Goal: Task Accomplishment & Management: Complete application form

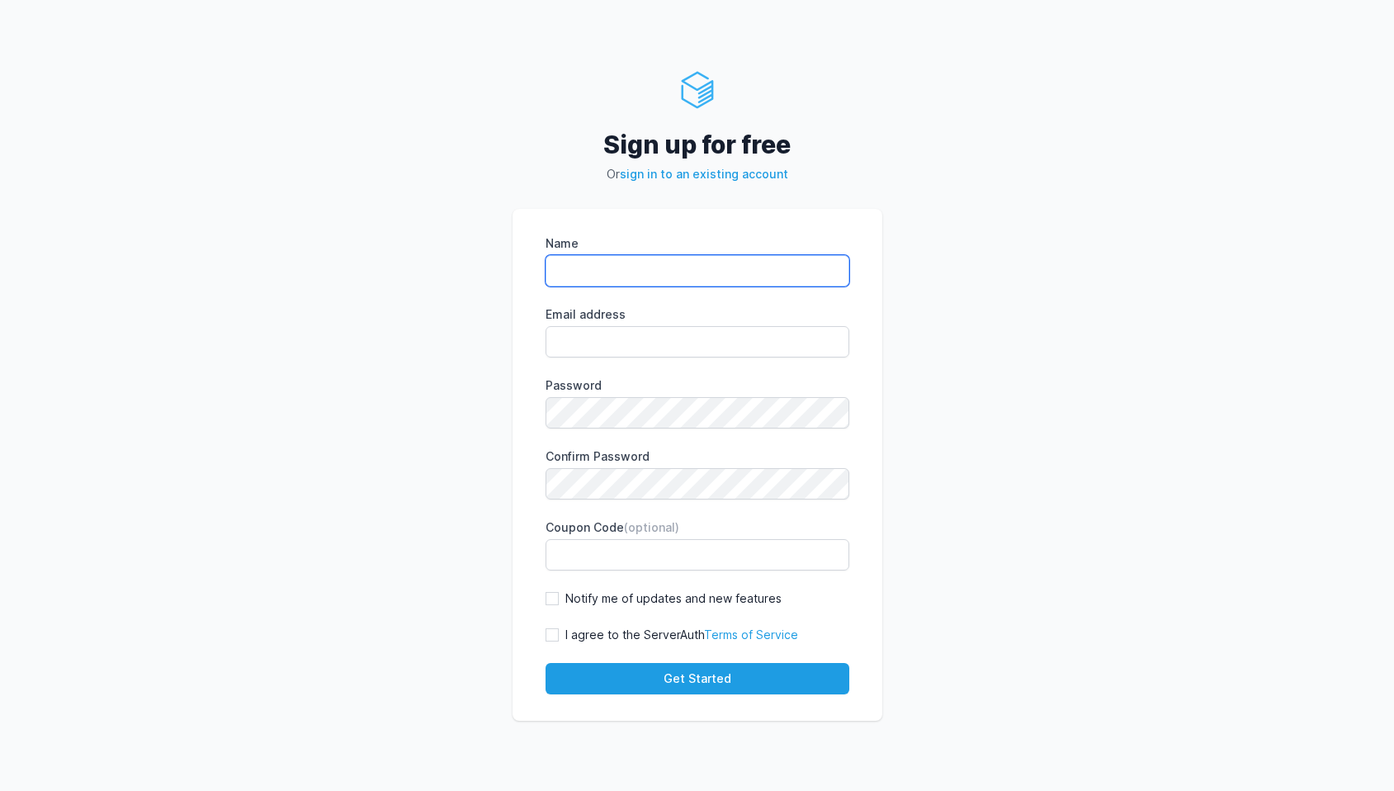
click at [735, 271] on input "Name" at bounding box center [698, 270] width 304 height 31
type input "nguyen vu hoai phuong"
type input "exunlocksp@gmail.com"
click at [551, 597] on input "Notify me of updates and new features" at bounding box center [552, 598] width 13 height 13
checkbox input "true"
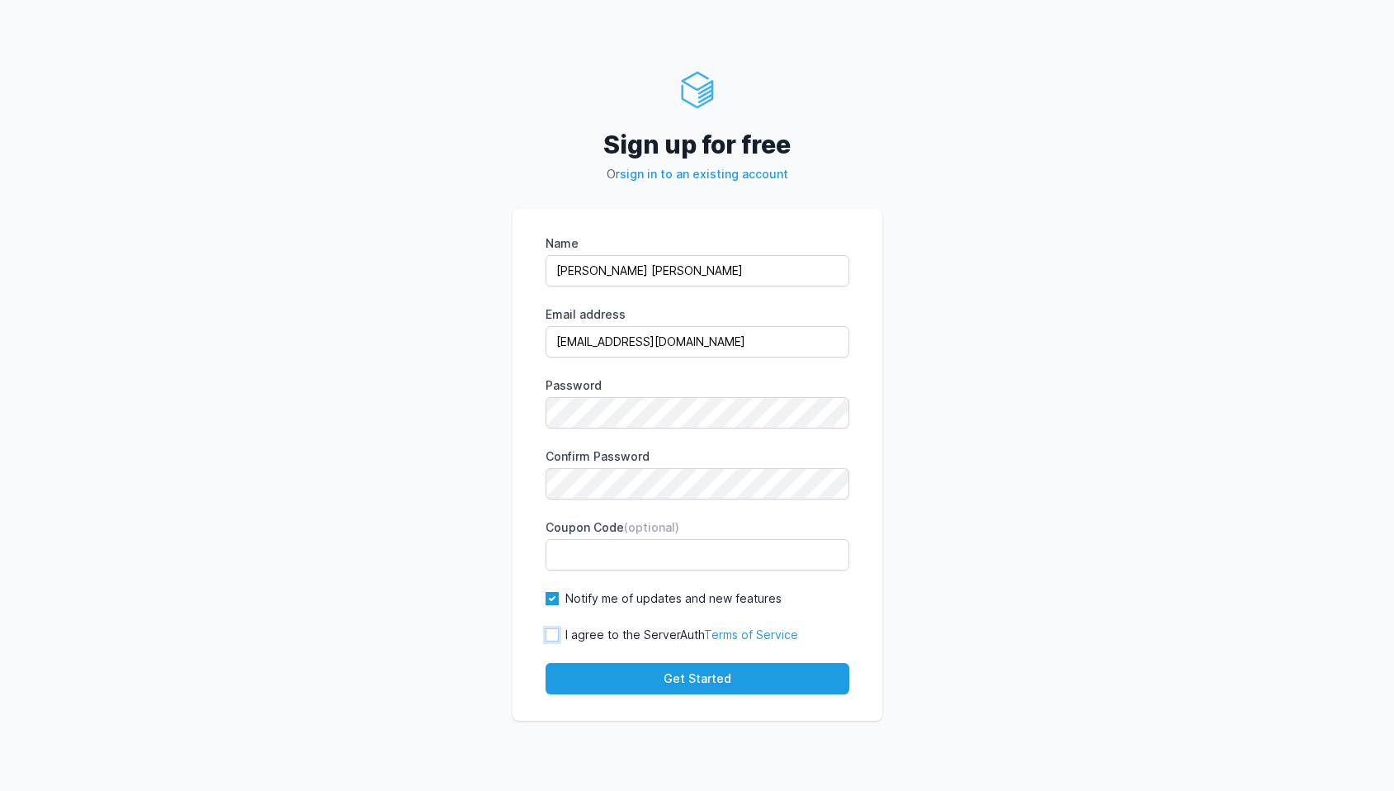
click at [551, 632] on input "I agree to the ServerAuth Terms of Service" at bounding box center [552, 634] width 13 height 13
checkbox input "true"
click at [641, 673] on button "Get Started" at bounding box center [698, 678] width 304 height 31
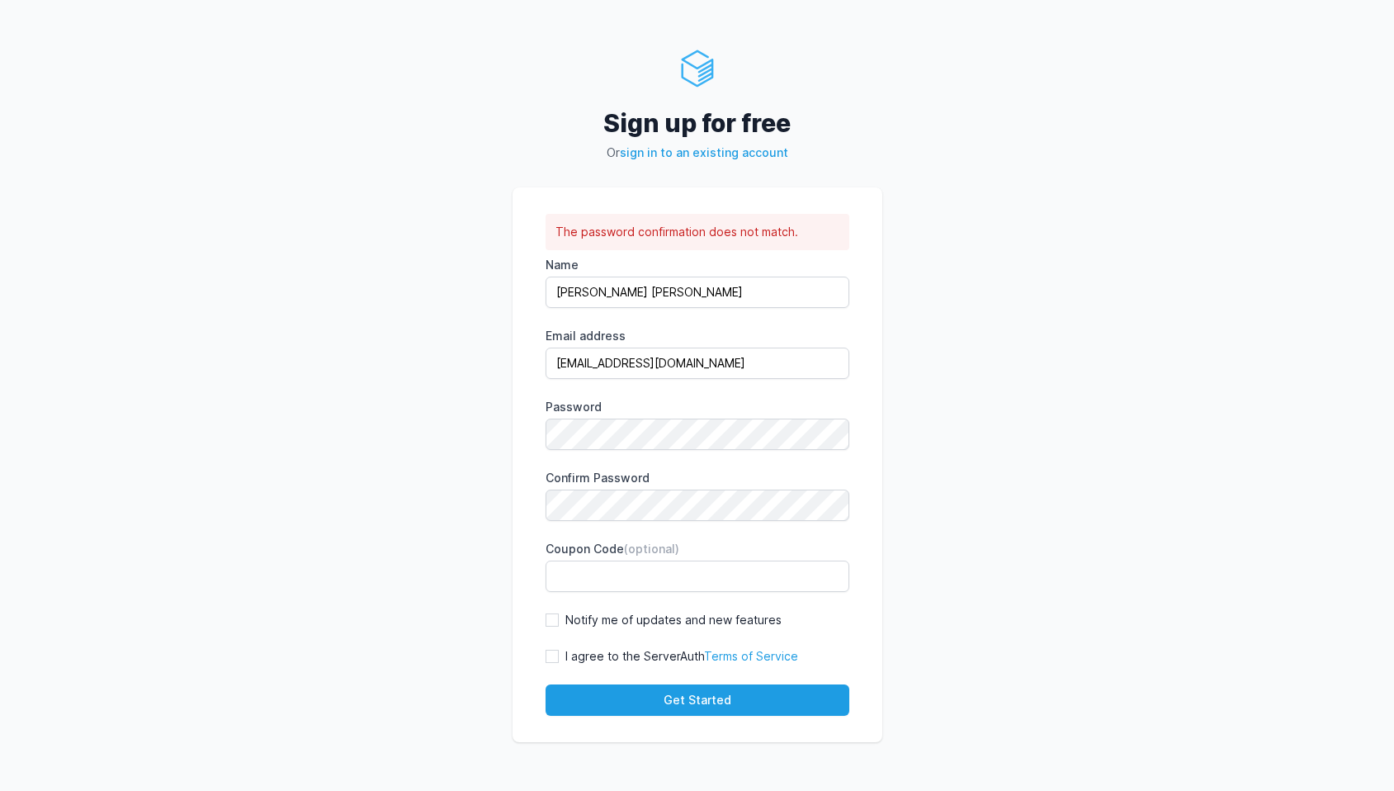
click at [693, 481] on label "Confirm Password" at bounding box center [698, 478] width 304 height 17
click at [546, 613] on input "Notify me of updates and new features" at bounding box center [552, 619] width 13 height 13
checkbox input "true"
click at [546, 650] on input "I agree to the ServerAuth Terms of Service" at bounding box center [552, 656] width 13 height 13
checkbox input "true"
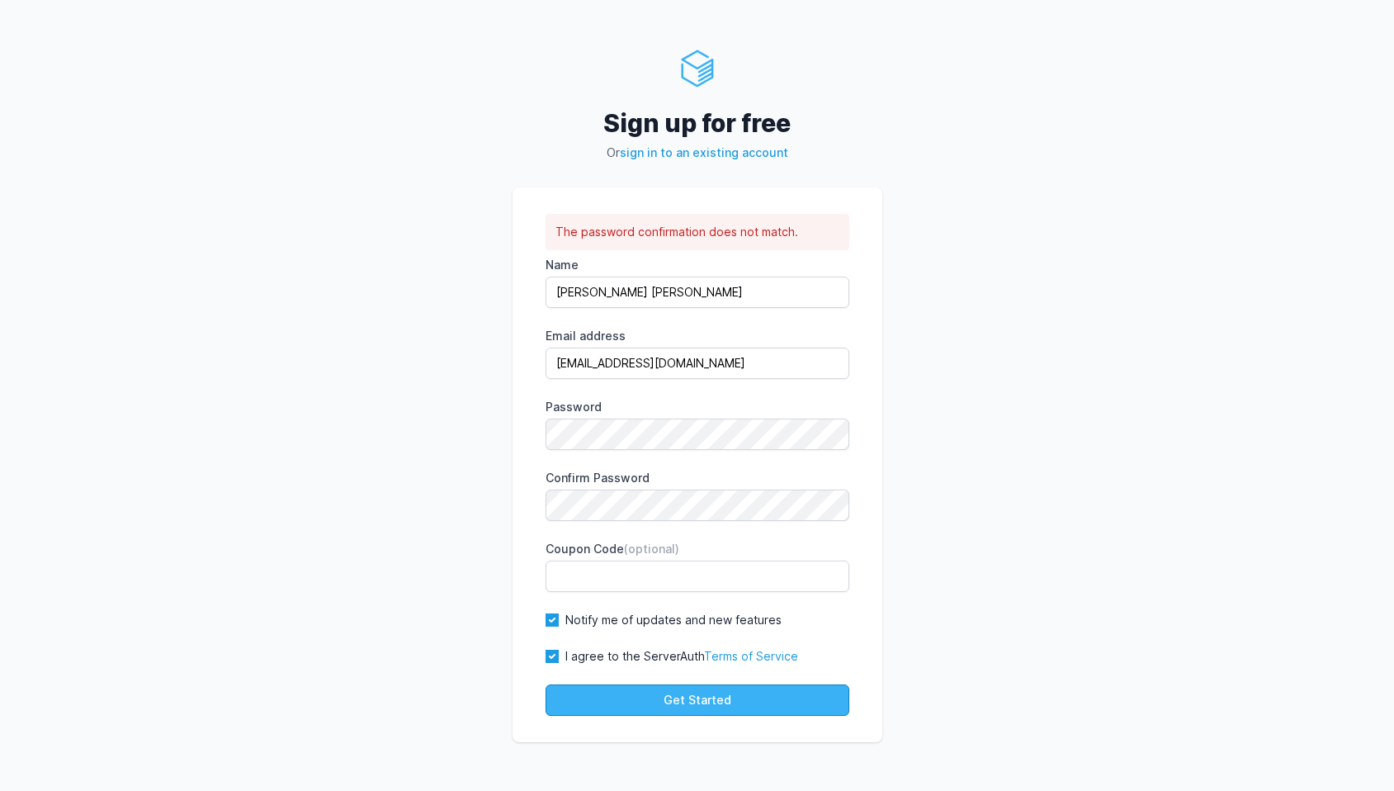
click at [694, 702] on button "Get Started" at bounding box center [698, 699] width 304 height 31
click at [648, 694] on button "Get Started" at bounding box center [698, 699] width 304 height 31
click at [555, 654] on input "I agree to the ServerAuth Terms of Service" at bounding box center [552, 656] width 13 height 13
checkbox input "true"
click at [553, 622] on input "Notify me of updates and new features" at bounding box center [552, 619] width 13 height 13
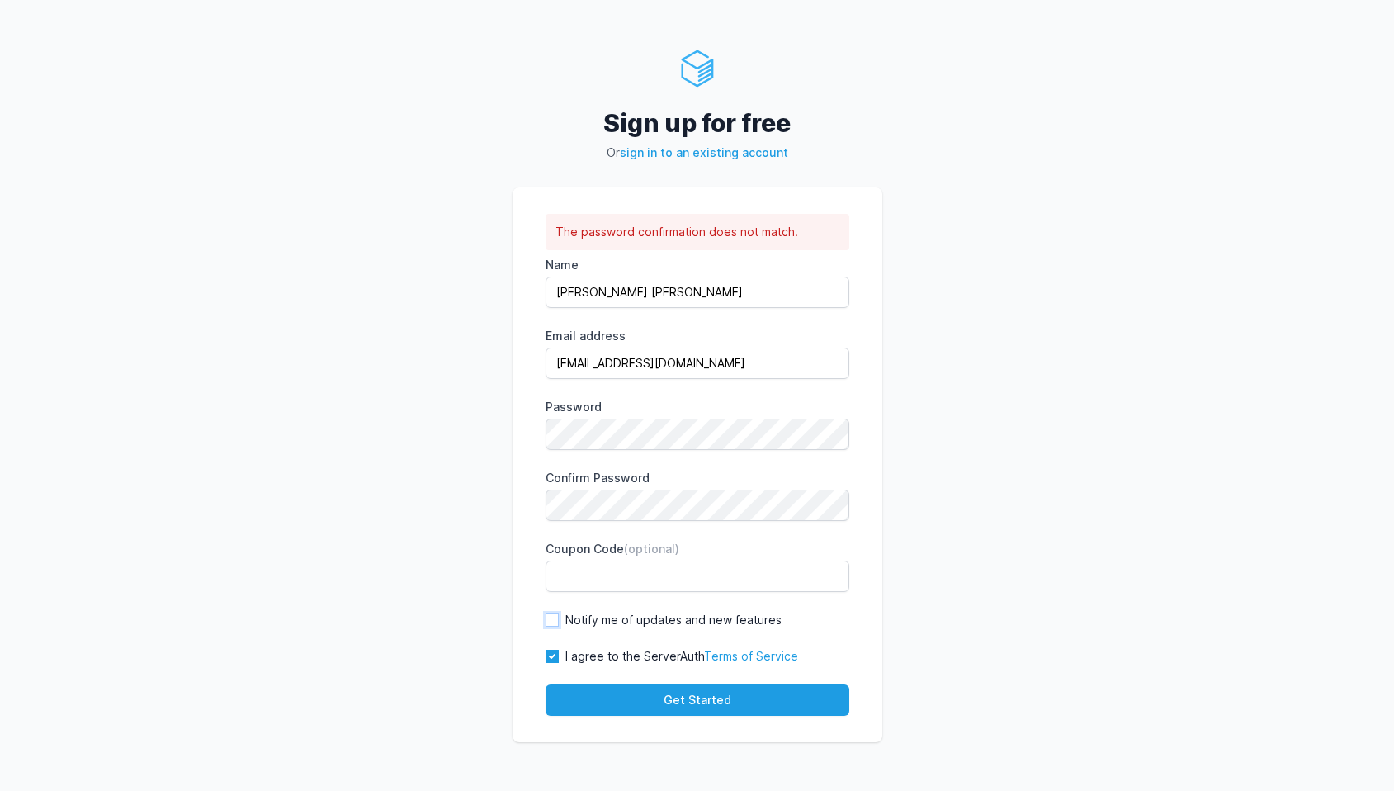
checkbox input "true"
click at [661, 689] on button "Get Started" at bounding box center [698, 699] width 304 height 31
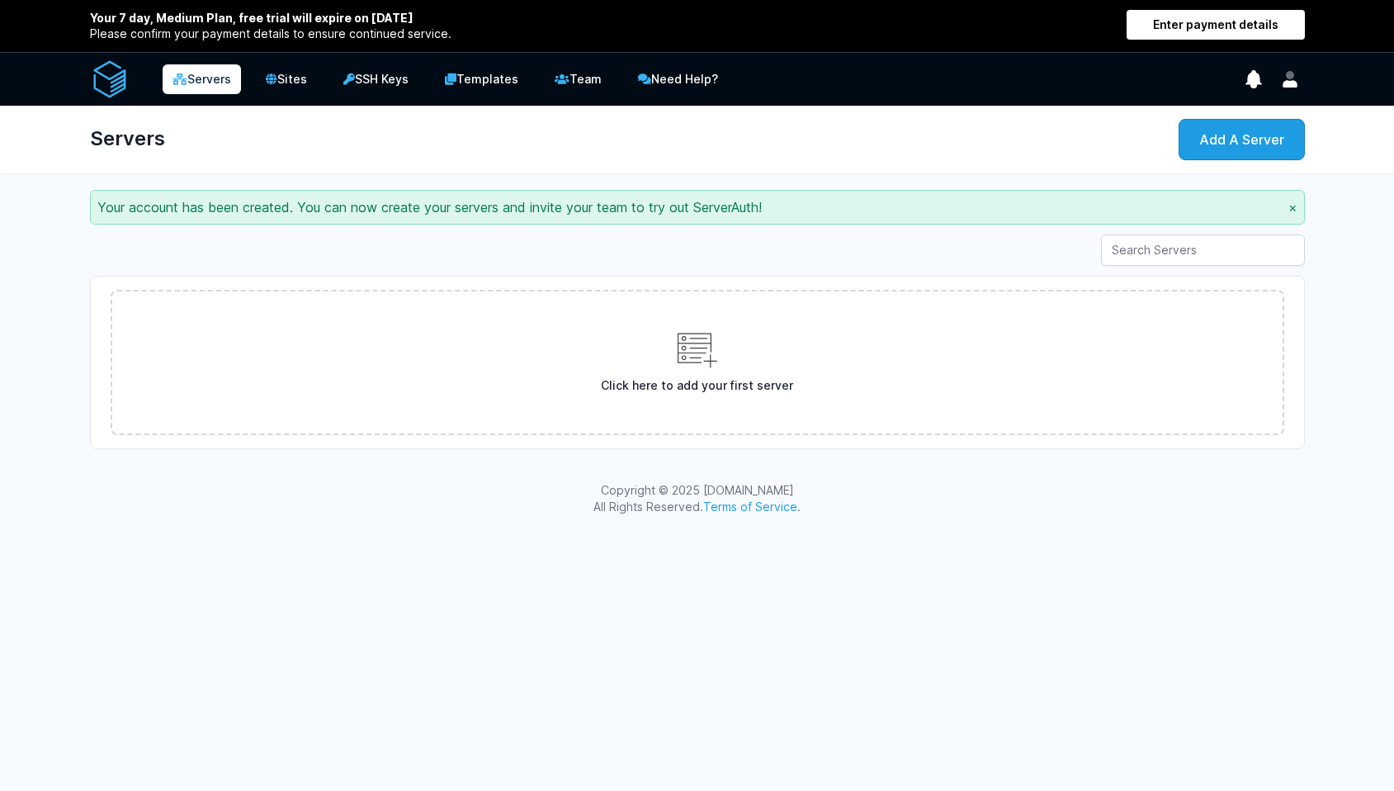
click at [532, 184] on div "Your 7 day, Medium Plan, free trial will expire on October 13th, 2025 Please co…" at bounding box center [697, 266] width 1394 height 532
click at [300, 74] on link "Sites" at bounding box center [286, 79] width 64 height 33
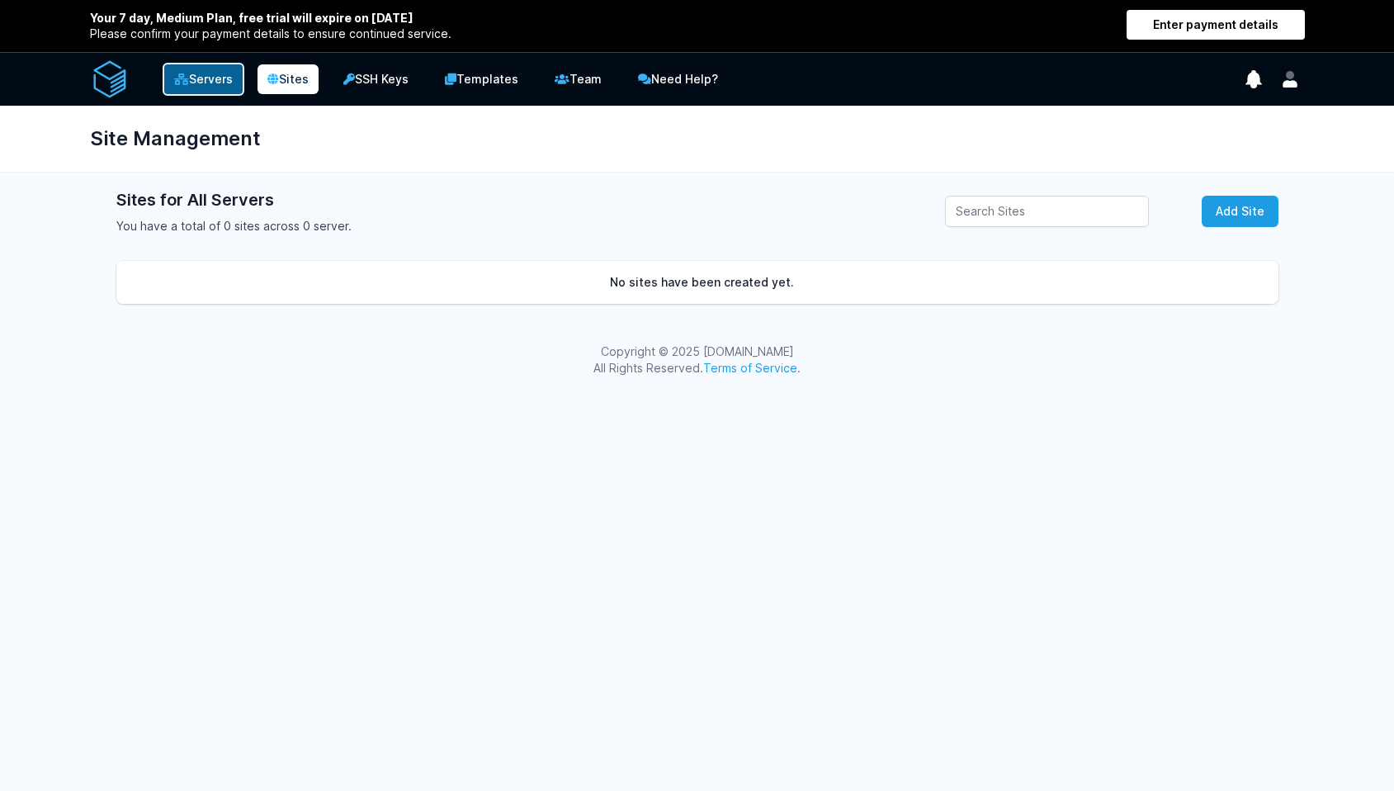
click at [215, 87] on link "Servers" at bounding box center [204, 79] width 82 height 33
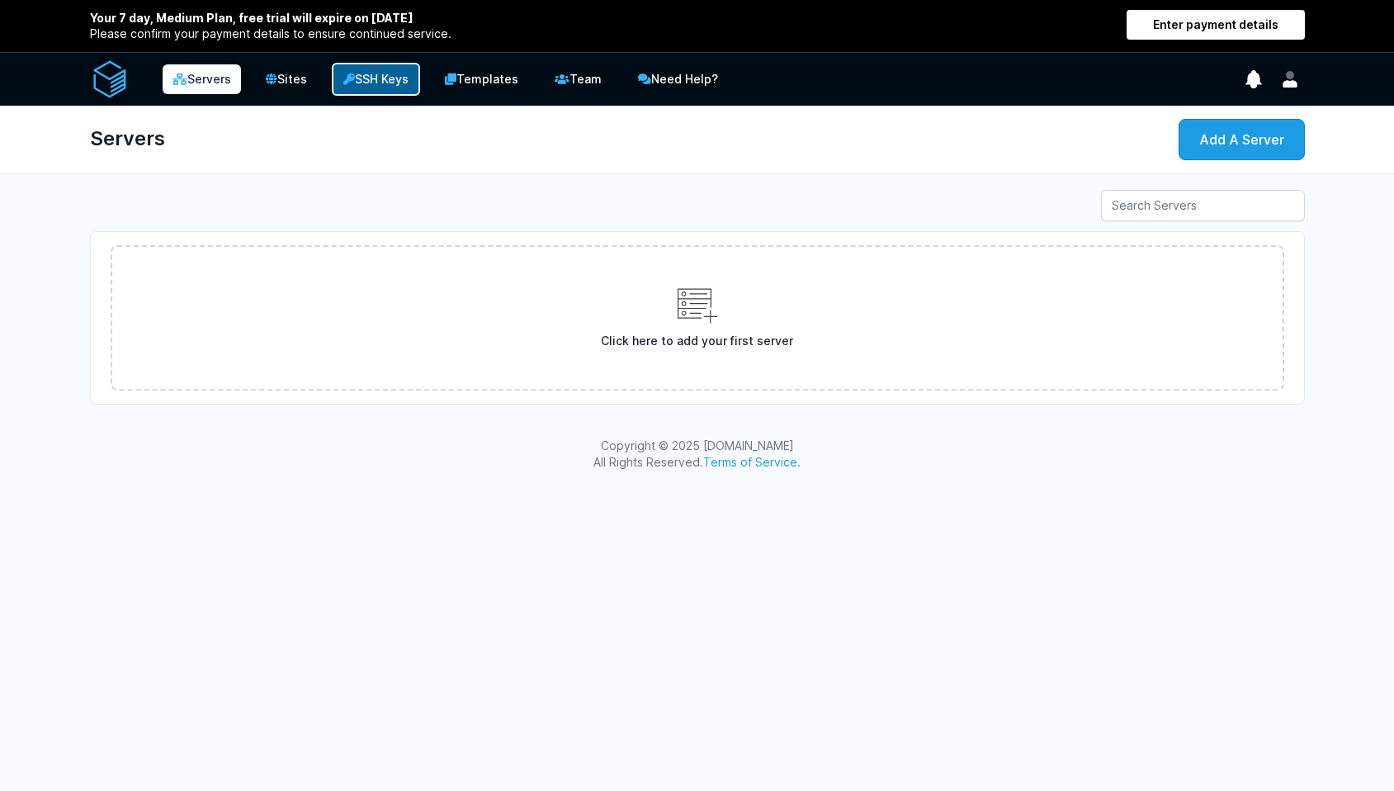
click at [384, 81] on link "SSH Keys" at bounding box center [376, 79] width 88 height 33
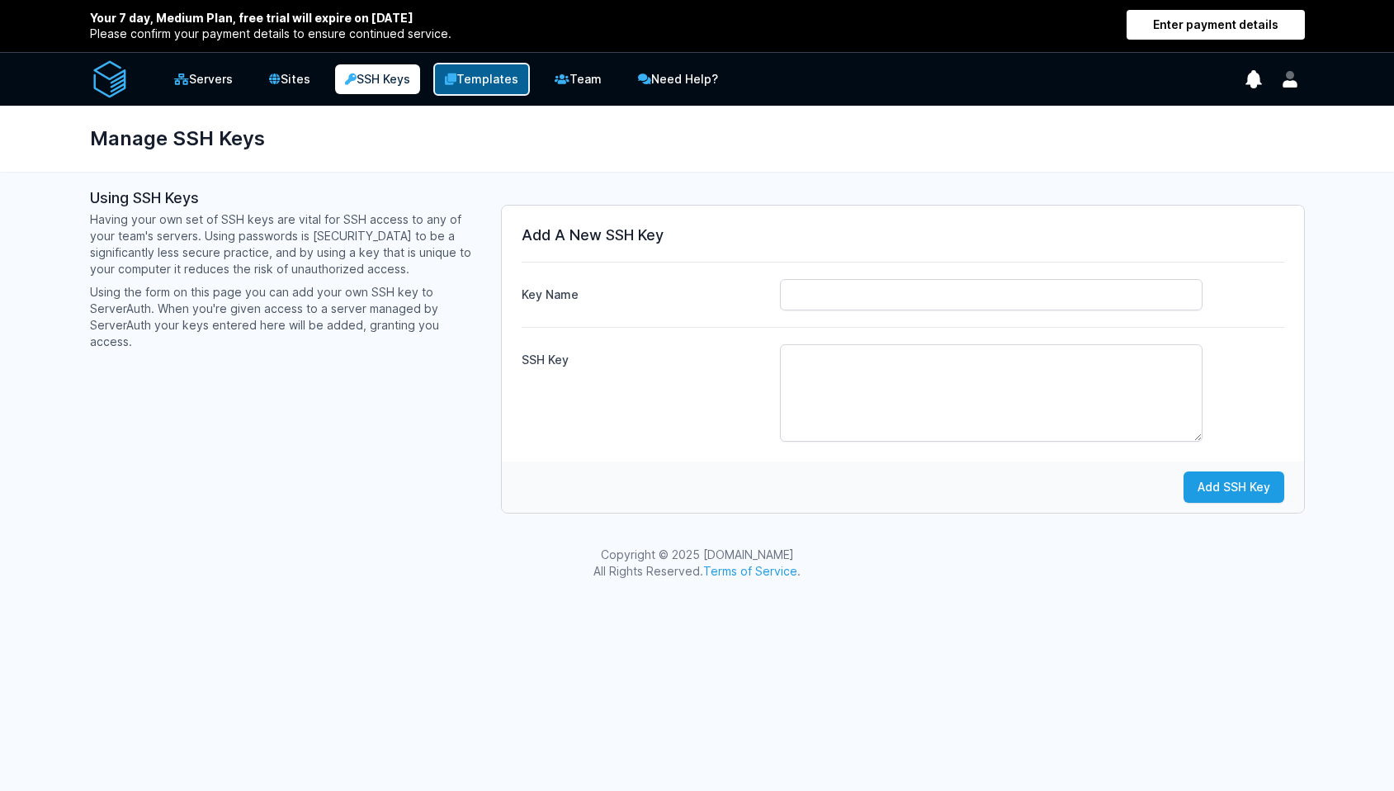
click at [471, 75] on link "Templates" at bounding box center [481, 79] width 97 height 33
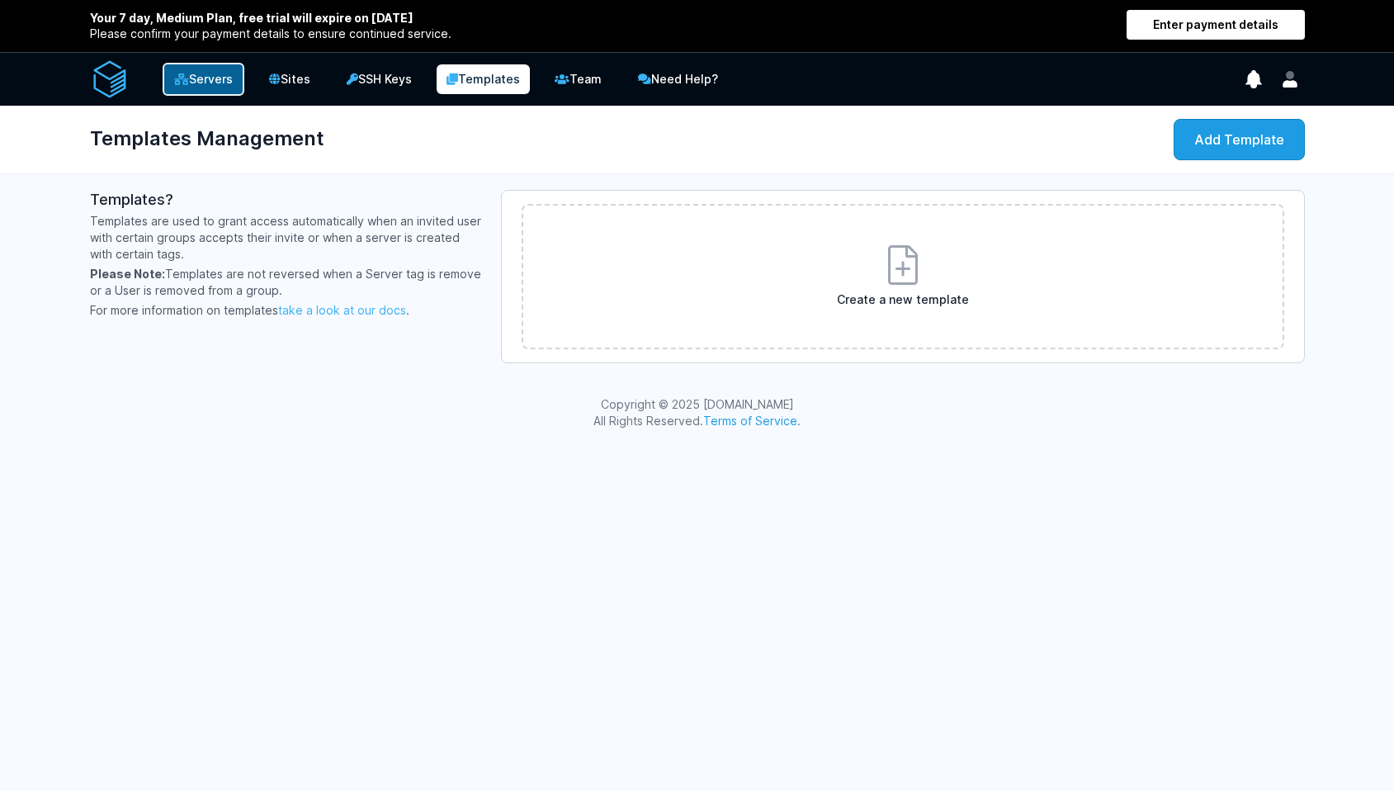
click at [199, 87] on link "Servers" at bounding box center [204, 79] width 82 height 33
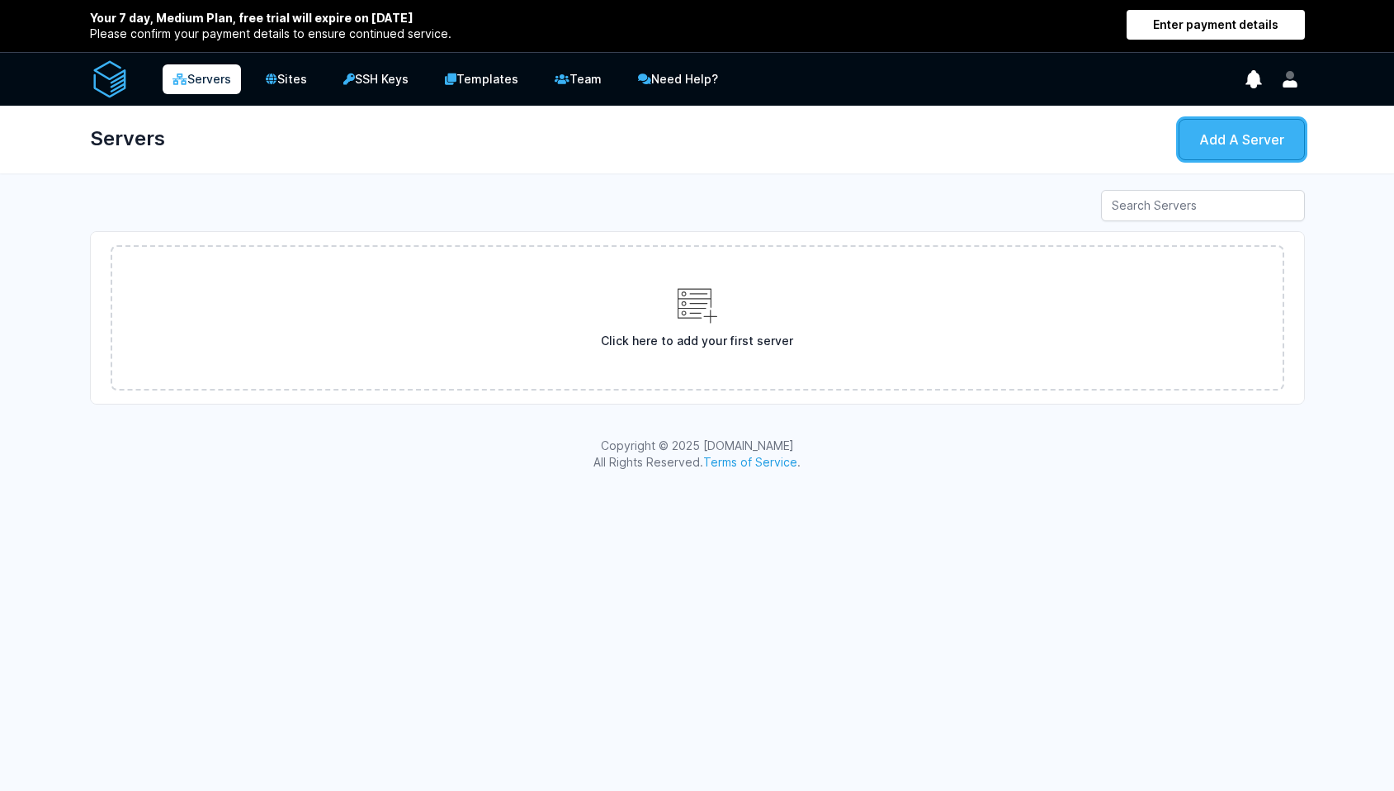
click at [1241, 122] on link "Add A Server" at bounding box center [1242, 139] width 126 height 41
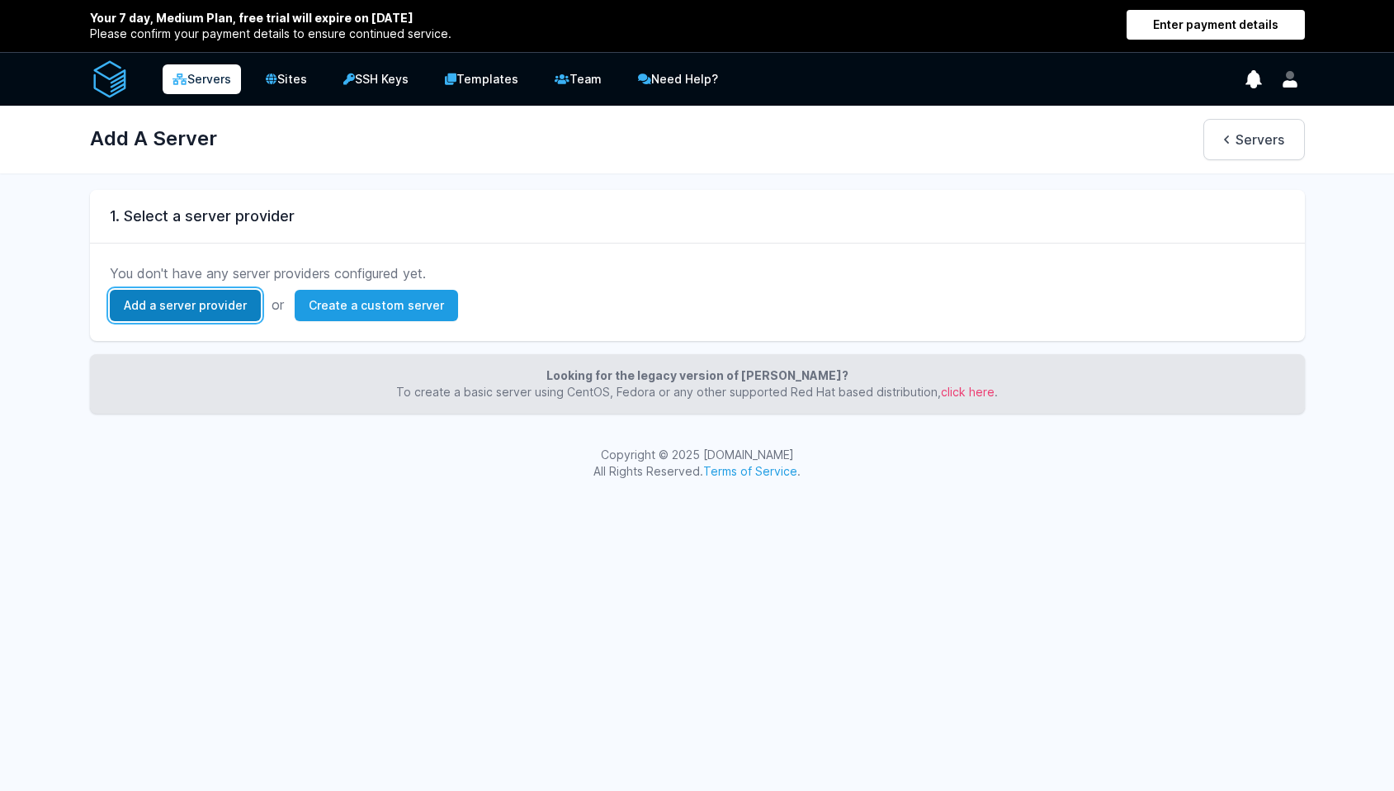
click at [207, 302] on link "Add a server provider" at bounding box center [185, 305] width 151 height 31
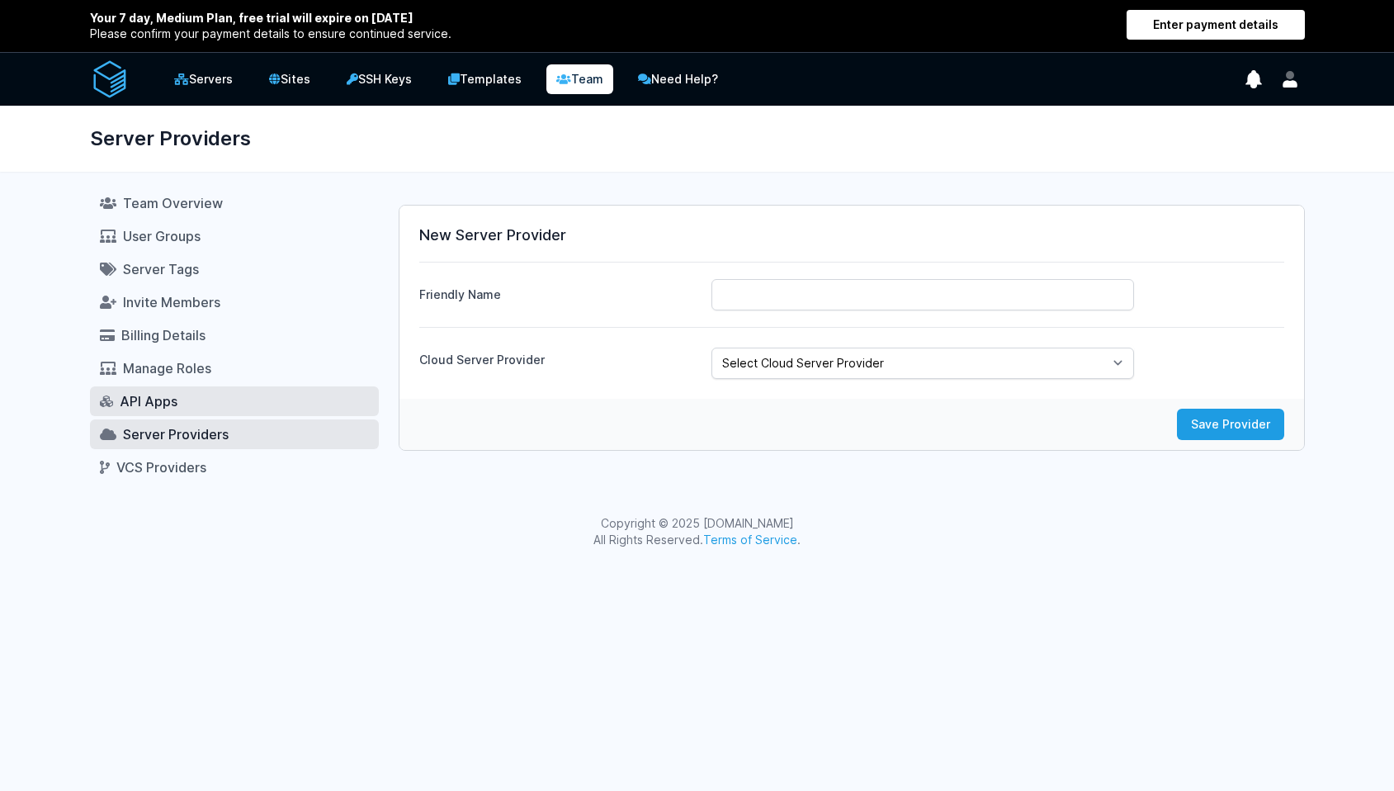
click at [176, 403] on span "API Apps" at bounding box center [149, 401] width 58 height 17
